Goal: Task Accomplishment & Management: Use online tool/utility

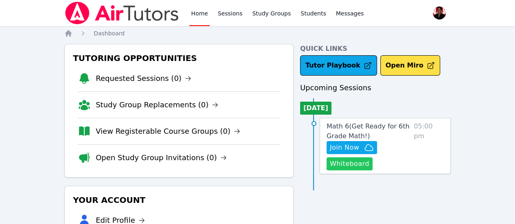
click at [367, 167] on button "Whiteboard" at bounding box center [350, 164] width 46 height 13
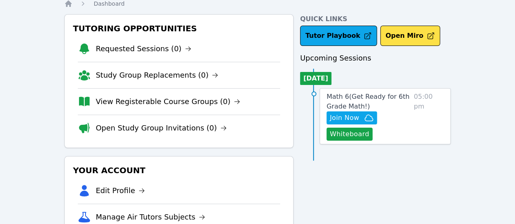
scroll to position [41, 0]
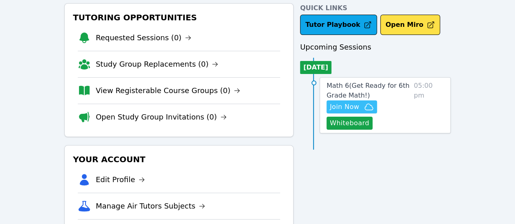
click at [359, 110] on span "Join Now" at bounding box center [344, 107] width 29 height 10
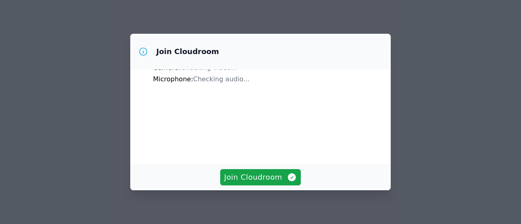
scroll to position [94, 0]
click at [254, 177] on span "Join Cloudroom" at bounding box center [260, 177] width 73 height 11
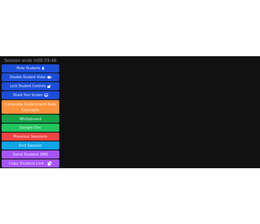
scroll to position [68, 0]
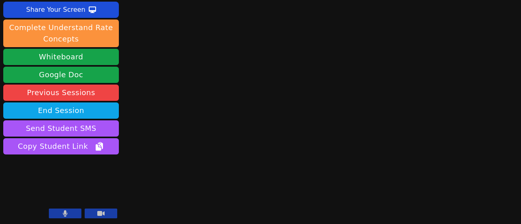
click at [73, 213] on button at bounding box center [65, 214] width 33 height 10
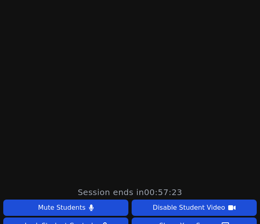
scroll to position [0, 0]
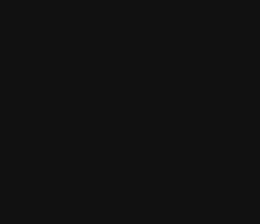
click at [105, 129] on main at bounding box center [130, 112] width 260 height 224
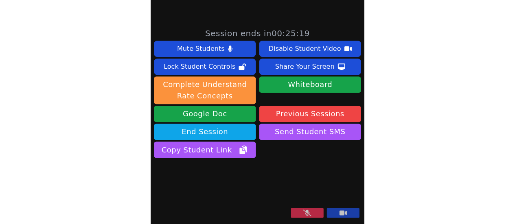
scroll to position [68, 0]
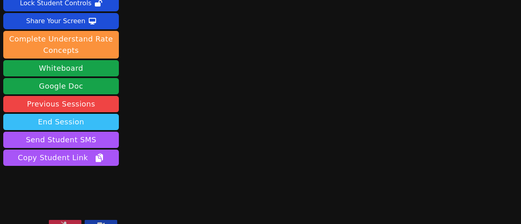
click at [99, 114] on button "End Session" at bounding box center [61, 122] width 116 height 16
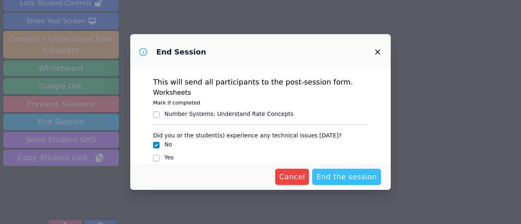
click at [342, 174] on span "End the session" at bounding box center [347, 176] width 61 height 11
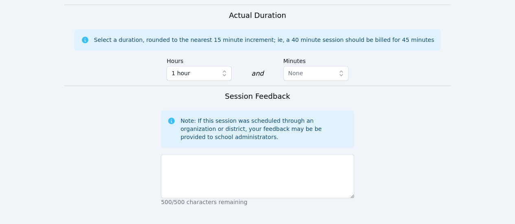
scroll to position [611, 0]
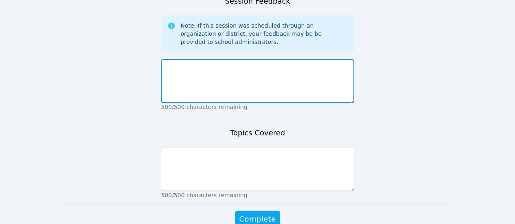
click at [304, 59] on textarea at bounding box center [257, 81] width 193 height 44
type textarea "No students attended this session."
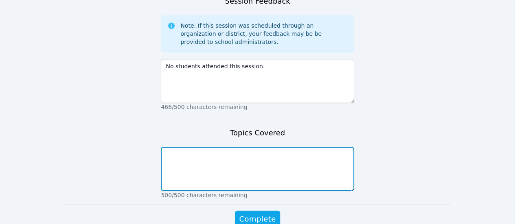
click at [286, 147] on textarea at bounding box center [257, 169] width 193 height 44
type textarea "N/A"
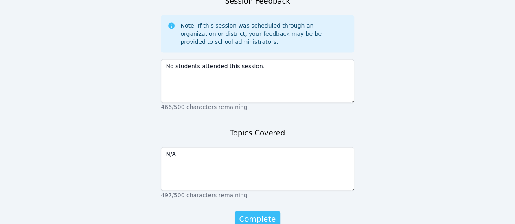
click at [270, 213] on span "Complete" at bounding box center [257, 218] width 37 height 11
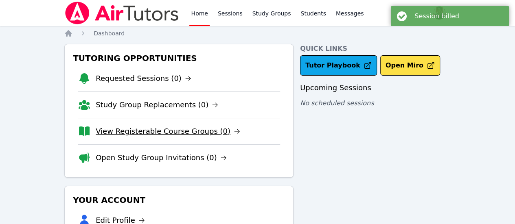
click at [196, 132] on link "View Registerable Course Groups (0)" at bounding box center [168, 131] width 145 height 11
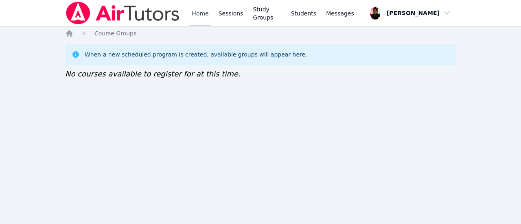
click at [201, 7] on link "Home" at bounding box center [200, 13] width 20 height 26
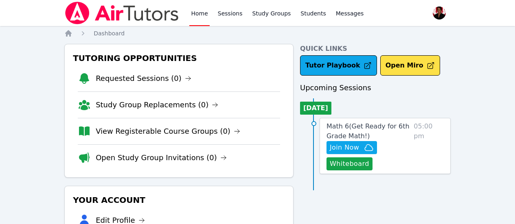
scroll to position [41, 0]
